Goal: Transaction & Acquisition: Subscribe to service/newsletter

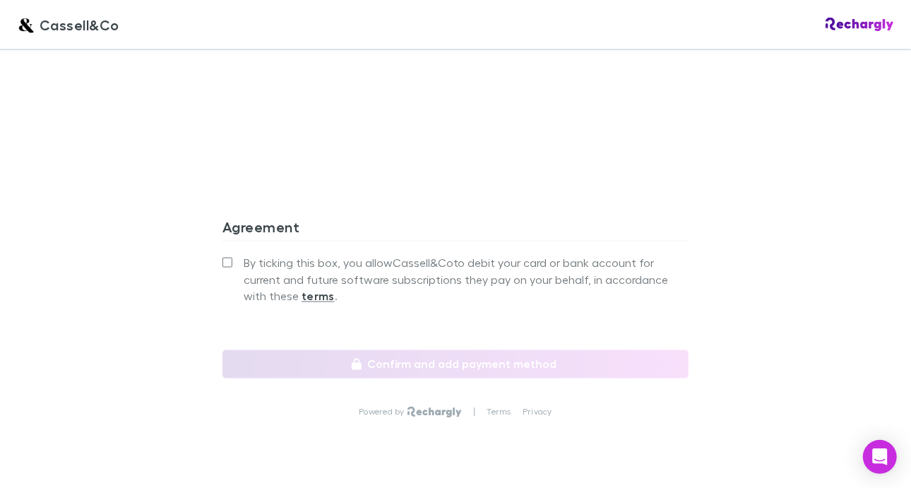
scroll to position [1303, 0]
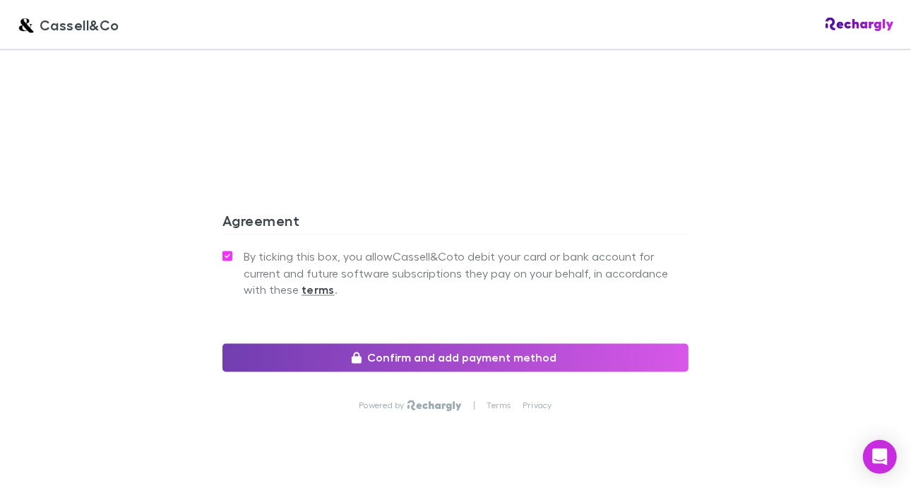
click at [359, 344] on button "Confirm and add payment method" at bounding box center [455, 358] width 466 height 28
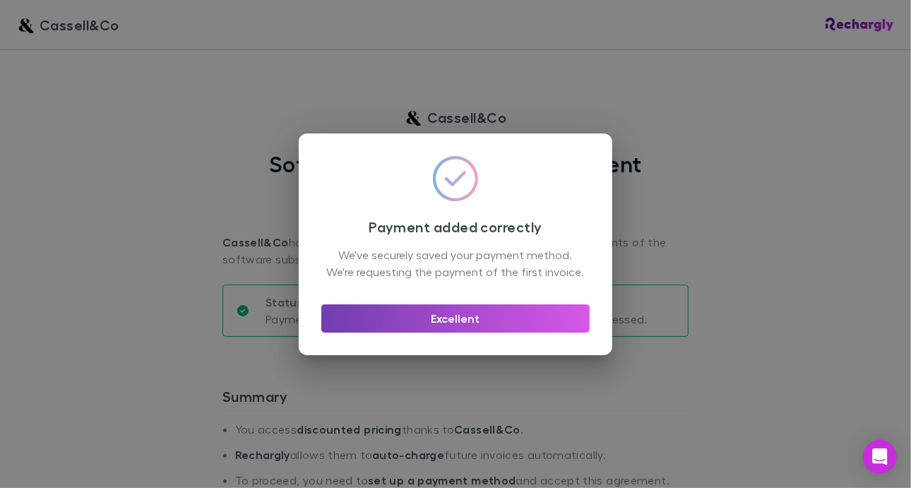
click at [500, 326] on button "Excellent" at bounding box center [455, 318] width 268 height 28
